Goal: Task Accomplishment & Management: Complete application form

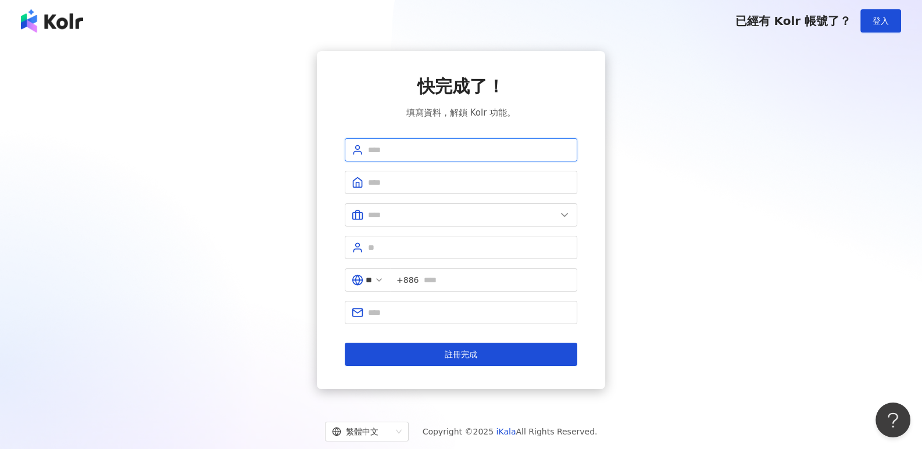
click at [415, 149] on input "text" at bounding box center [469, 150] width 202 height 13
click at [875, 17] on span "登入" at bounding box center [881, 20] width 16 height 9
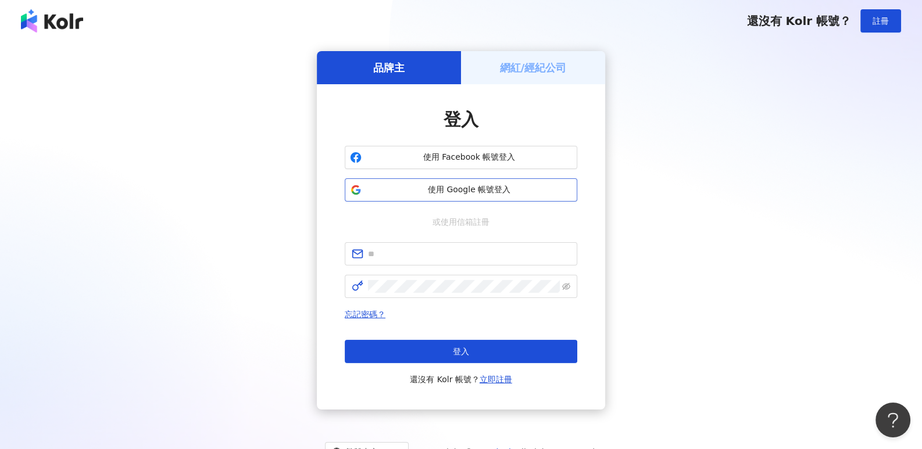
click at [462, 197] on button "使用 Google 帳號登入" at bounding box center [461, 190] width 233 height 23
